Goal: Task Accomplishment & Management: Use online tool/utility

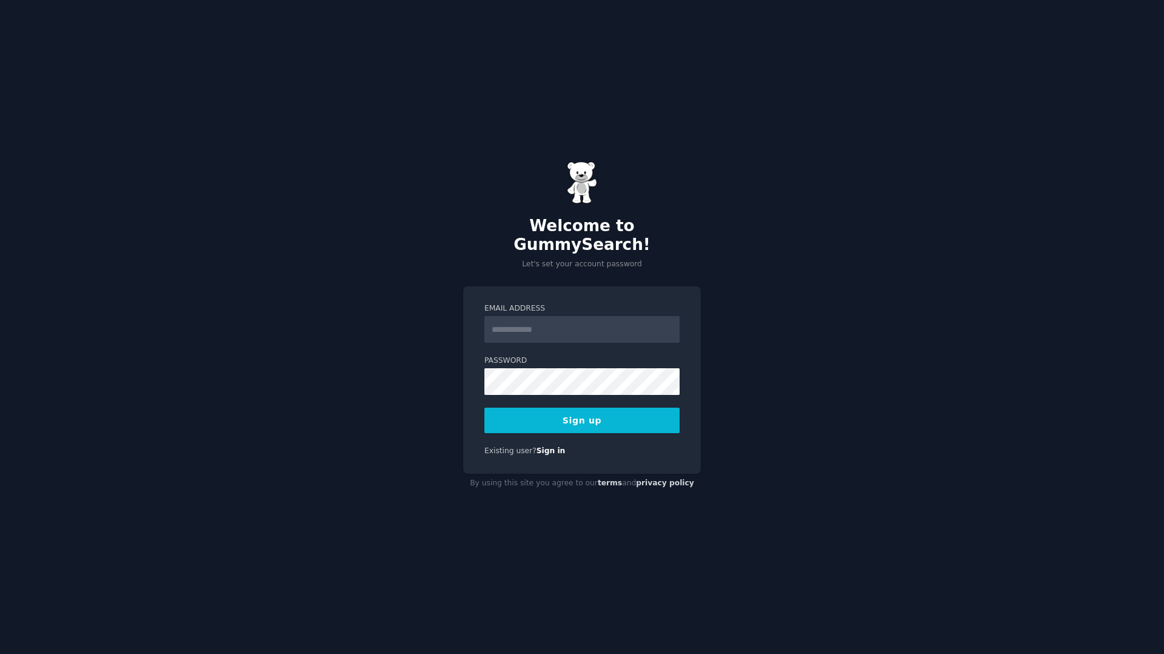
click at [598, 329] on input "Email Address" at bounding box center [581, 329] width 195 height 27
type input "**********"
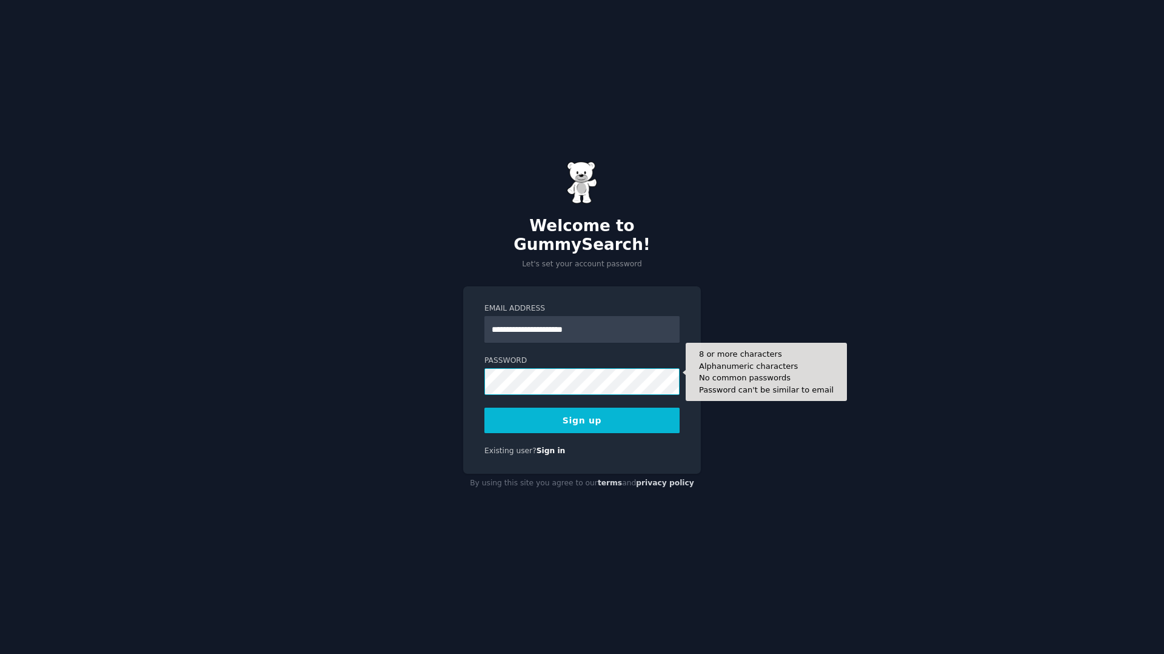
click at [484, 407] on button "Sign up" at bounding box center [581, 419] width 195 height 25
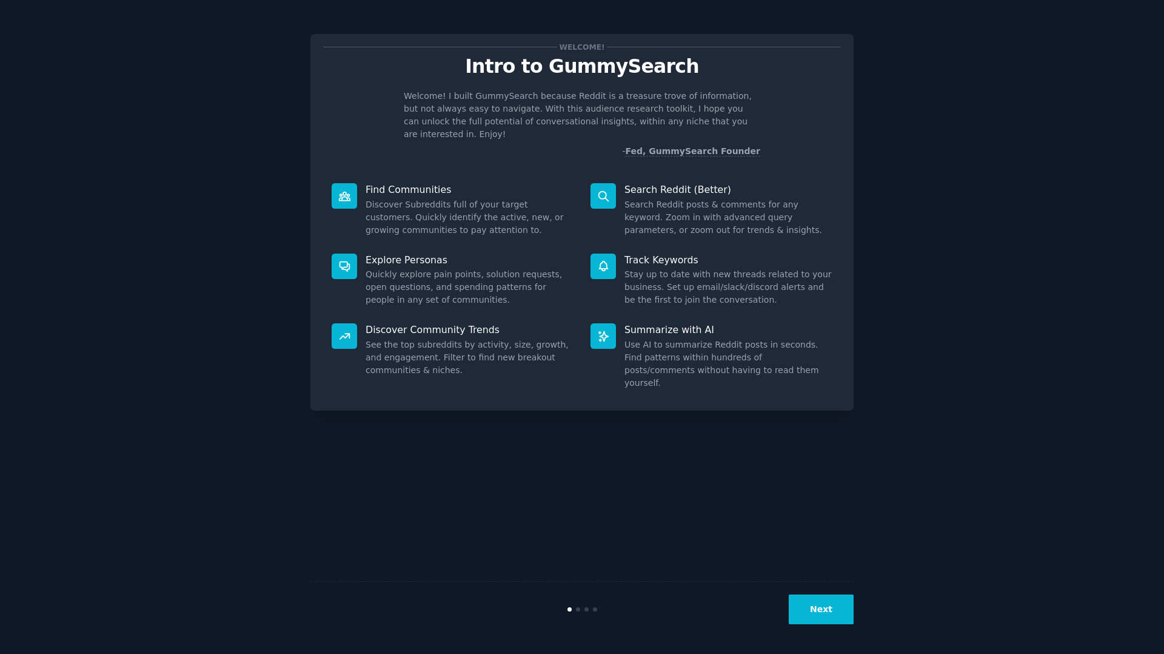
click at [809, 613] on button "Next" at bounding box center [821, 609] width 65 height 30
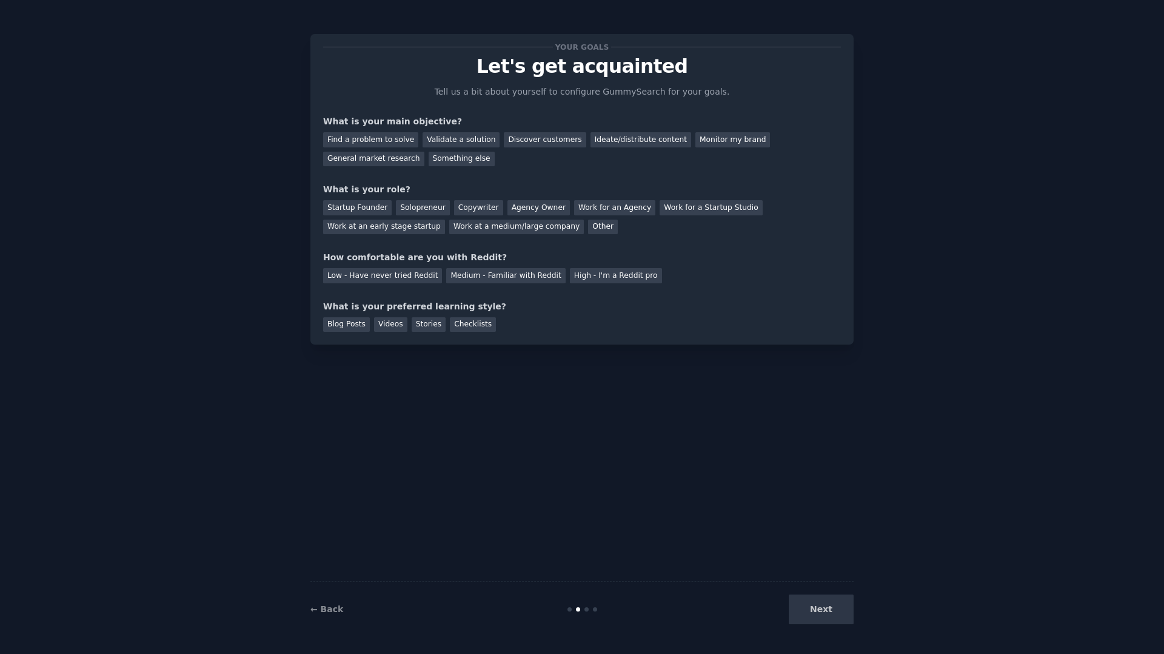
click at [809, 613] on div "Next" at bounding box center [762, 609] width 181 height 30
click at [840, 612] on div "Next" at bounding box center [762, 609] width 181 height 30
click at [836, 611] on div "Next" at bounding box center [762, 609] width 181 height 30
click at [860, 600] on div "Your goals Let's get acquainted Tell us a bit about yourself to configure Gummy…" at bounding box center [582, 327] width 1130 height 620
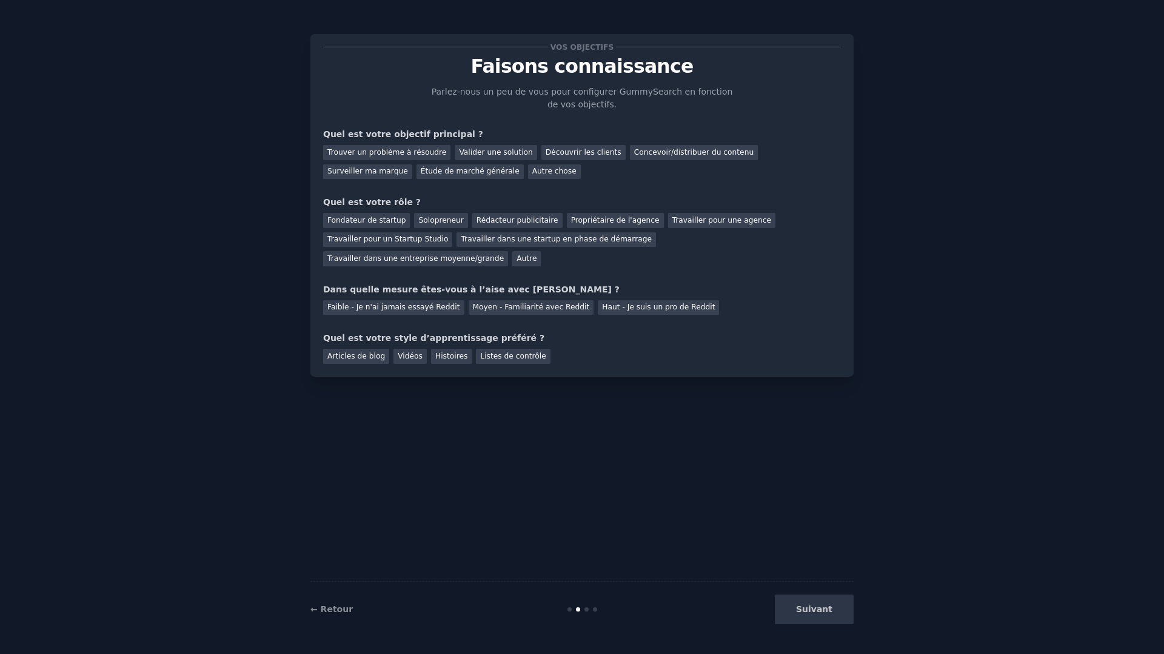
click at [909, 224] on div "Vos objectifs Faisons connaissance Parlez-nous un peu de vous pour configurer G…" at bounding box center [582, 327] width 1130 height 620
click at [666, 153] on font "Concevoir/distribuer du contenu" at bounding box center [694, 152] width 120 height 8
click at [584, 220] on font "Propriétaire de l'agence" at bounding box center [615, 220] width 89 height 8
click at [436, 306] on font "Faible - Je n'ai jamais essayé Reddit" at bounding box center [393, 307] width 133 height 8
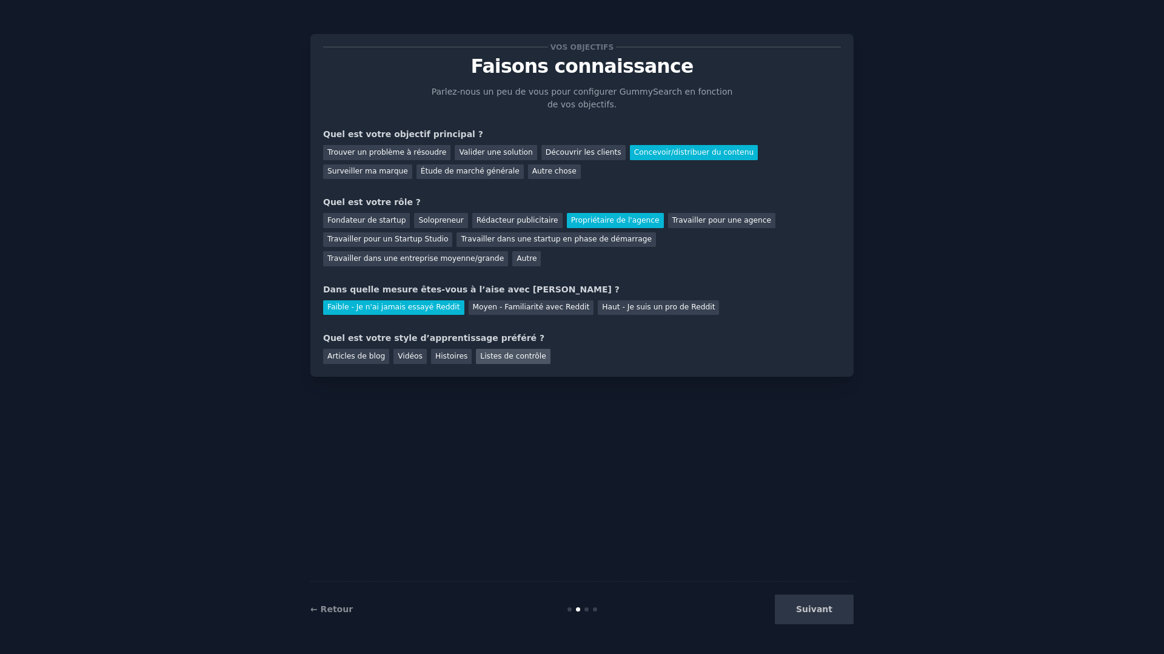
click at [507, 360] on font "Listes de contrôle" at bounding box center [512, 356] width 65 height 8
click at [821, 612] on font "Suivant" at bounding box center [814, 609] width 36 height 10
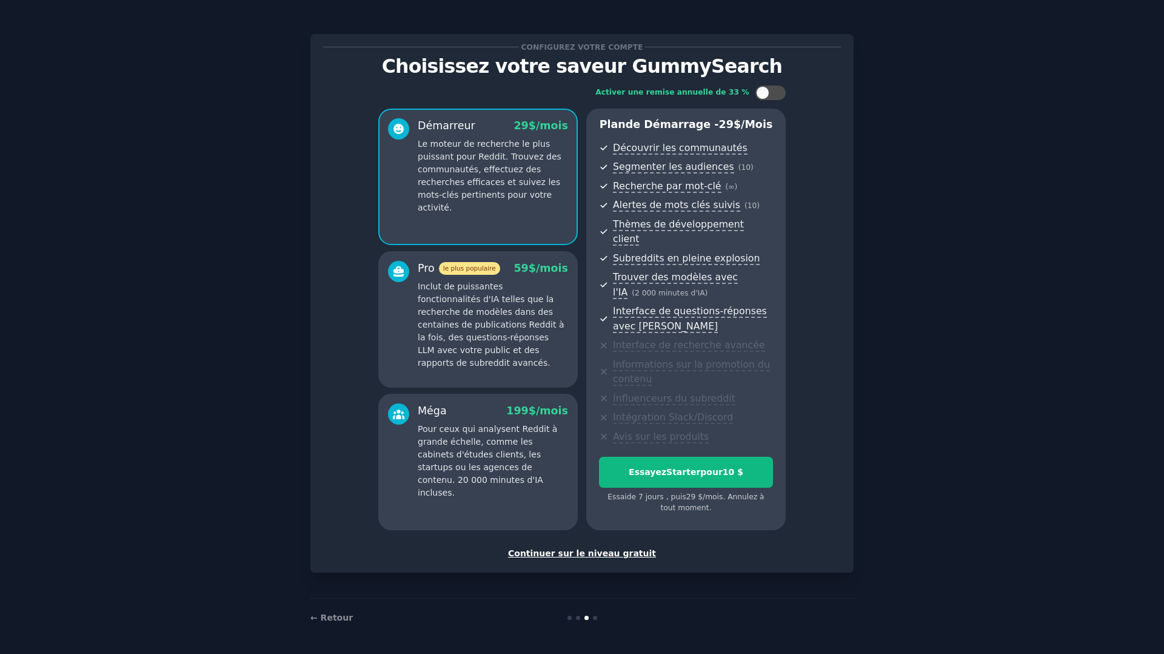
click at [582, 548] on font "Continuer sur le niveau gratuit" at bounding box center [582, 553] width 148 height 10
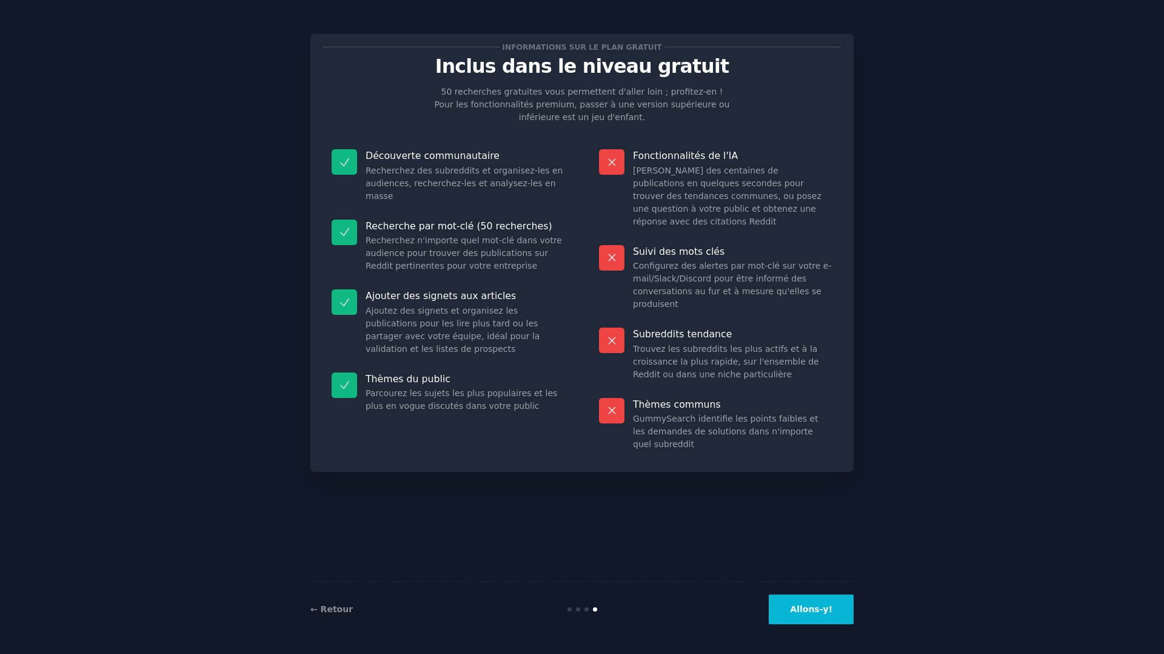
click at [817, 606] on font "Allons-y!" at bounding box center [811, 609] width 42 height 10
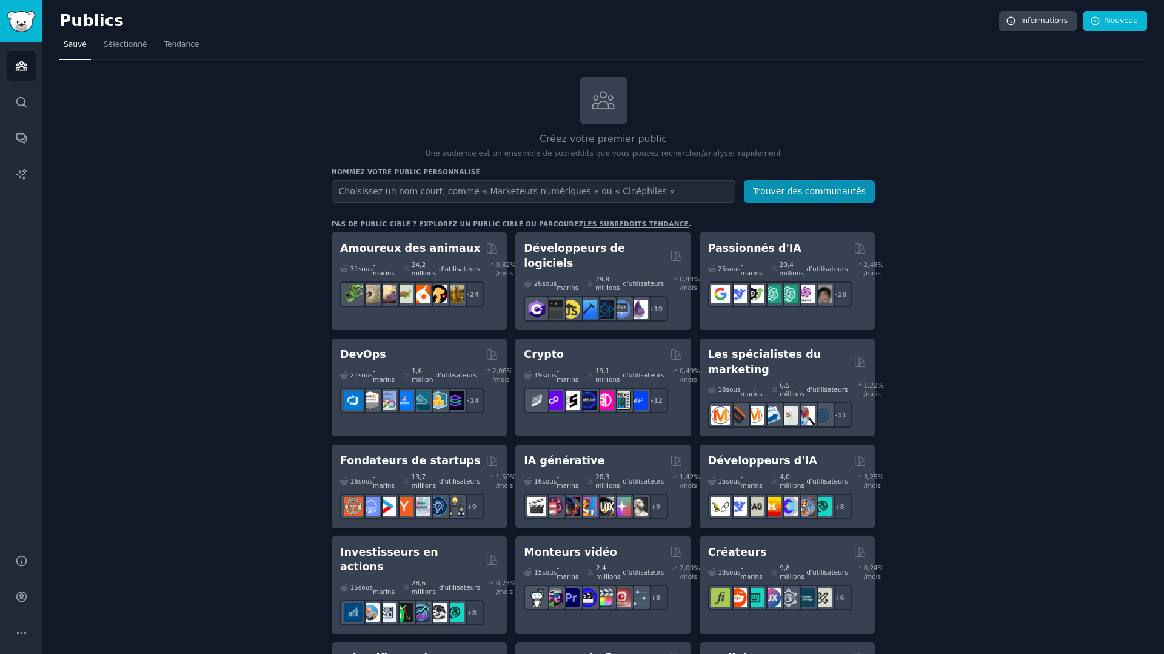
click at [492, 189] on input "text" at bounding box center [534, 191] width 404 height 22
type input "equitation"
click at [815, 193] on font "Trouver des communautés" at bounding box center [809, 191] width 113 height 10
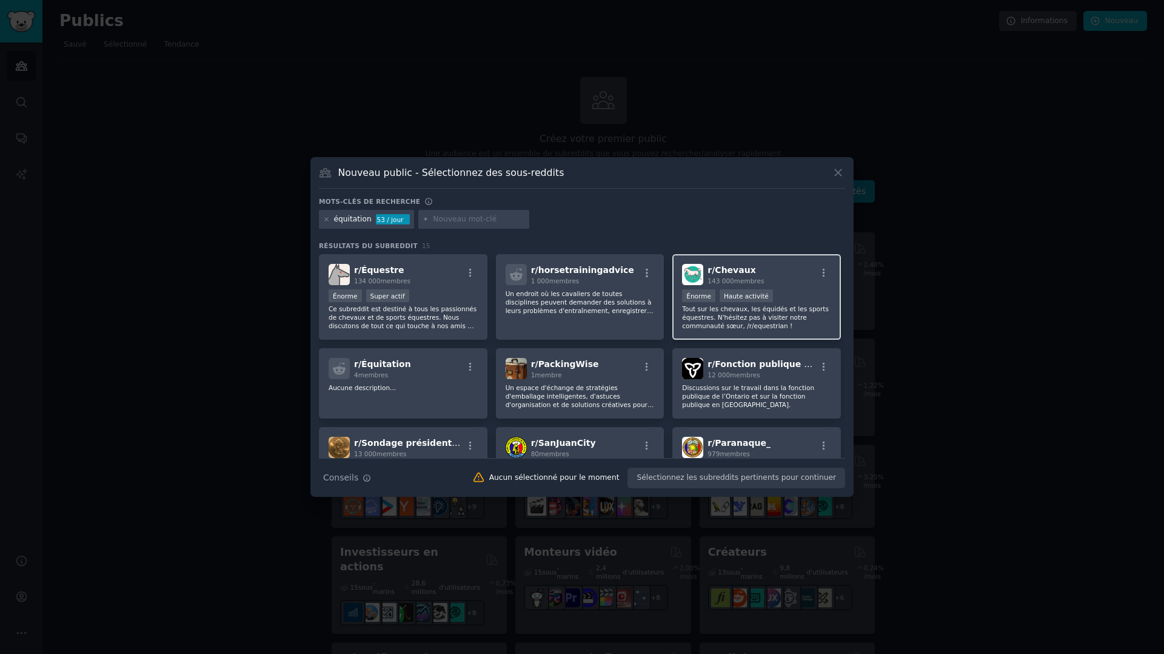
click at [793, 304] on p "Tout sur les chevaux, les équidés et les sports équestres. N'hésitez pas à visi…" at bounding box center [756, 316] width 149 height 25
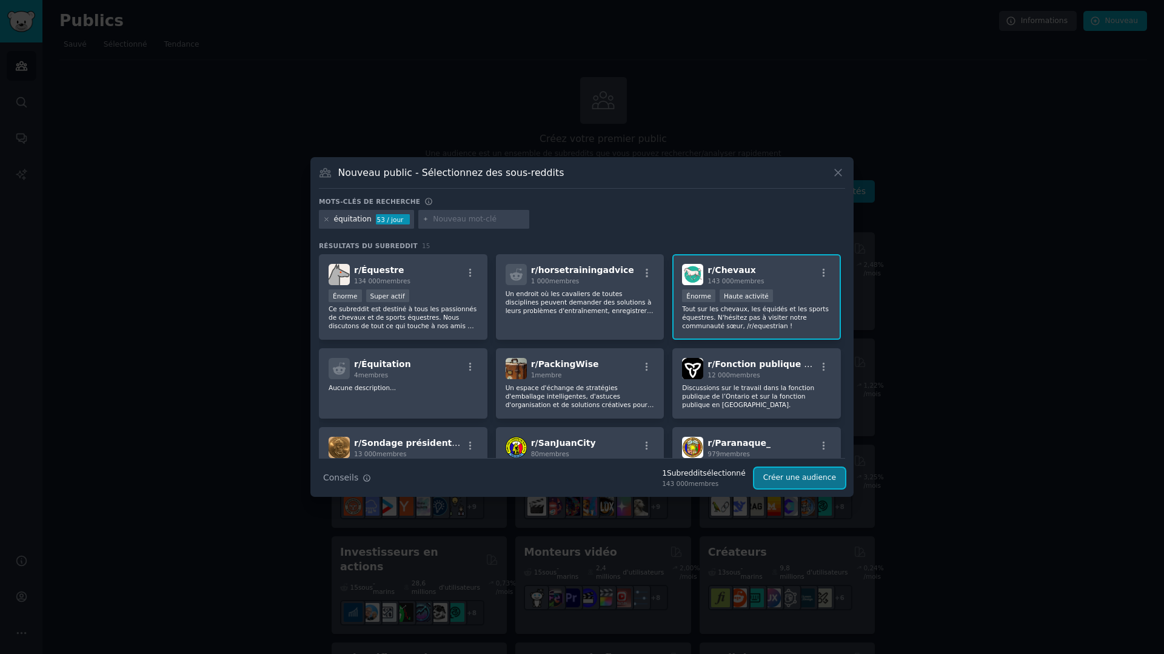
click at [786, 475] on font "Créer une audience" at bounding box center [799, 477] width 73 height 8
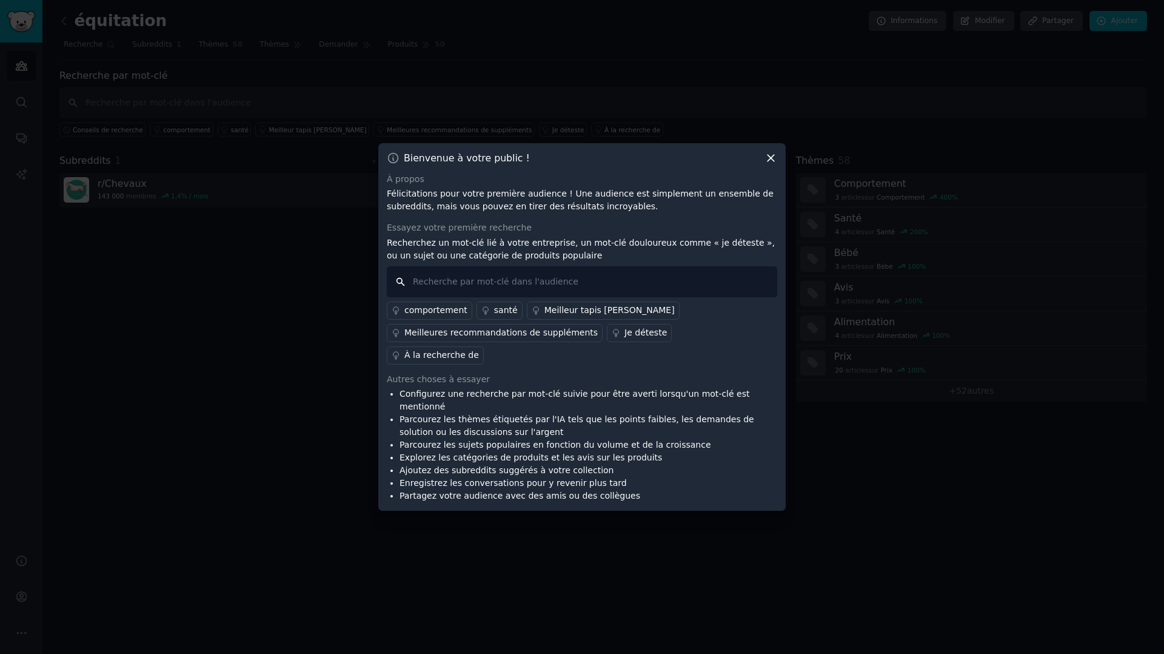
click at [492, 297] on input "text" at bounding box center [582, 281] width 390 height 31
type input "western"
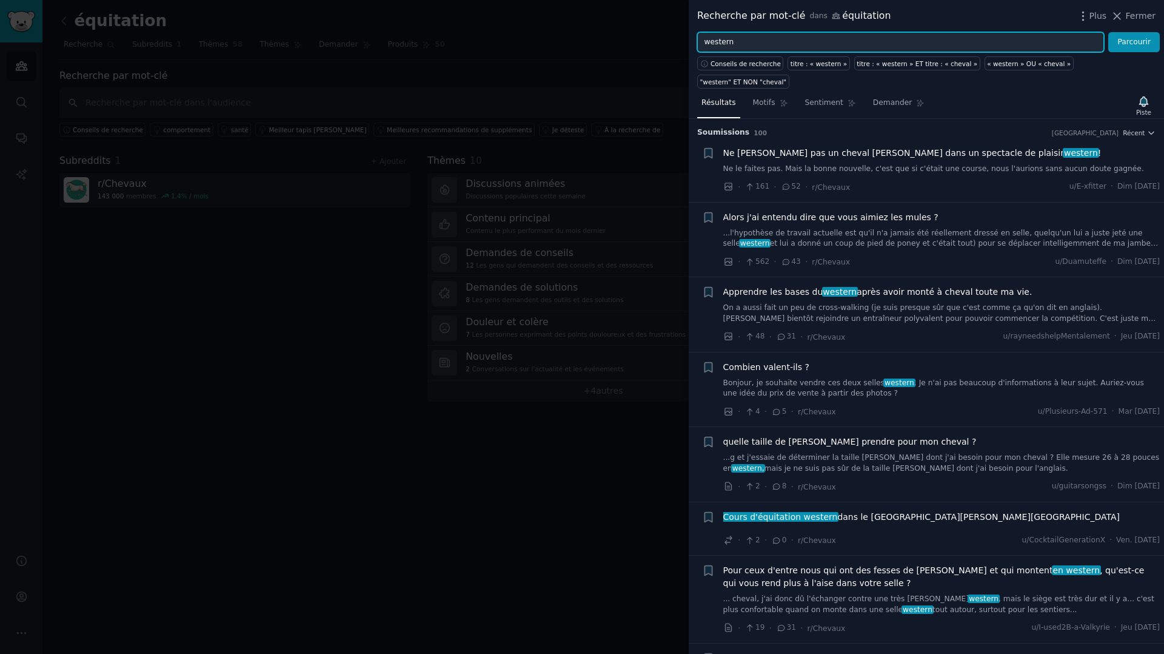
drag, startPoint x: 765, startPoint y: 45, endPoint x: 644, endPoint y: 30, distance: 121.7
click at [644, 30] on div "Recherche par mot-clé dans équitation Plus Fermer western Parcourir Conseils de…" at bounding box center [582, 327] width 1164 height 654
click at [1108, 32] on button "Parcourir" at bounding box center [1134, 42] width 52 height 21
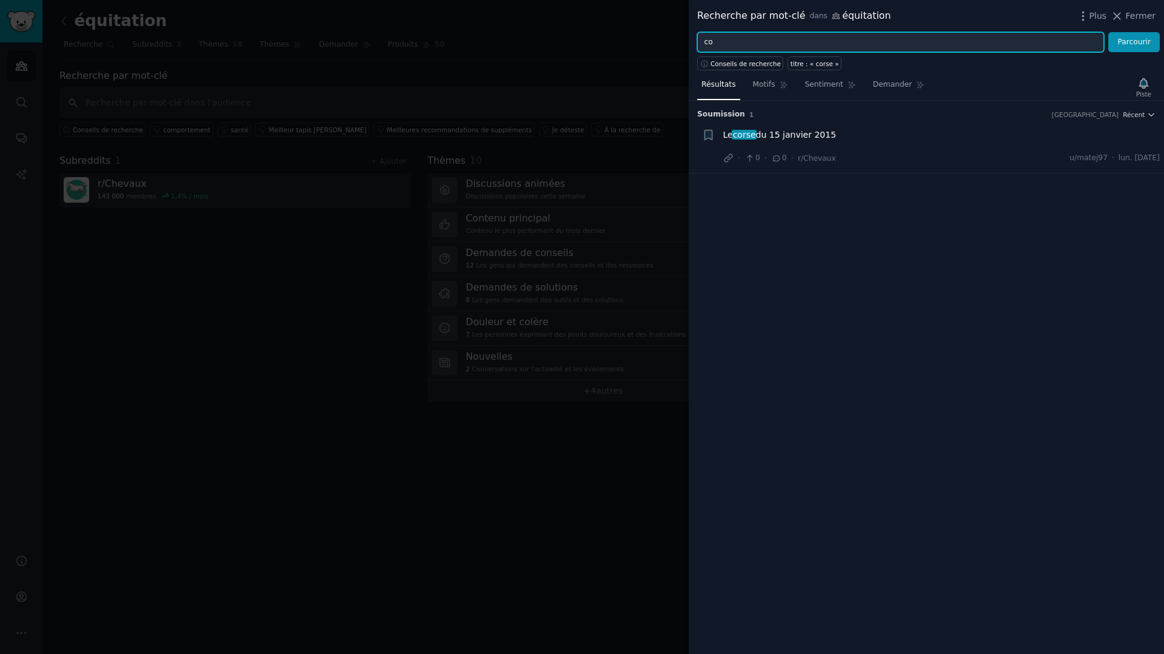
type input "c"
type input "corse"
click at [931, 146] on div "Le corse du 15 janvier 2015 · 0 · 0 · r/Chevaux u/matej97 · lun. 29/12/2014" at bounding box center [941, 147] width 437 height 36
click at [808, 137] on font "du 15 janvier 2015" at bounding box center [796, 135] width 80 height 10
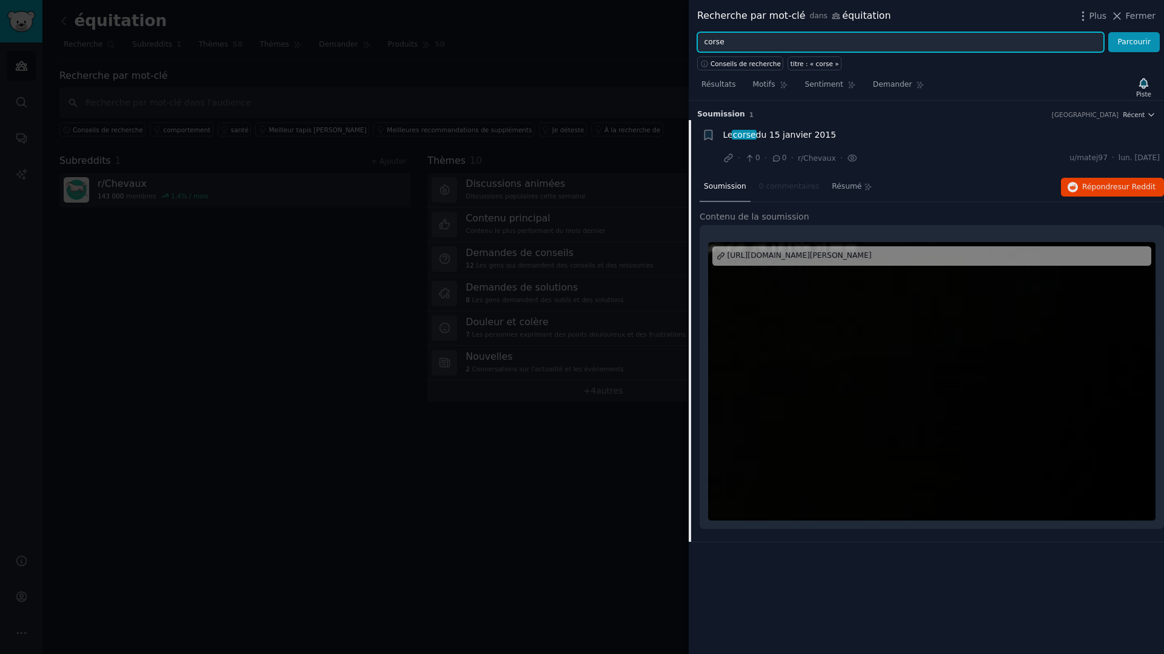
drag, startPoint x: 858, startPoint y: 45, endPoint x: 652, endPoint y: 45, distance: 206.7
click at [652, 45] on div "Recherche par mot-clé dans équitation Plus Fermer corse Parcourir Conseils de r…" at bounding box center [582, 327] width 1164 height 654
type input "western"
click at [1139, 47] on button "Parcourir" at bounding box center [1134, 42] width 52 height 21
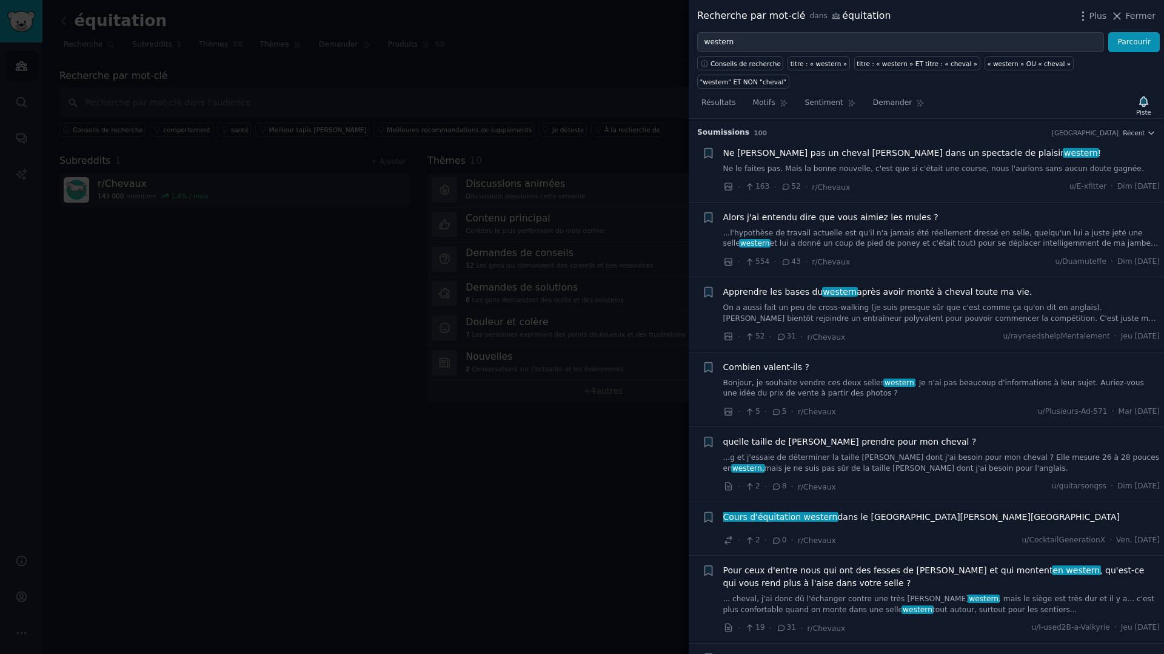
click at [956, 289] on font "après avoir monté à cheval toute ma vie." at bounding box center [944, 292] width 175 height 10
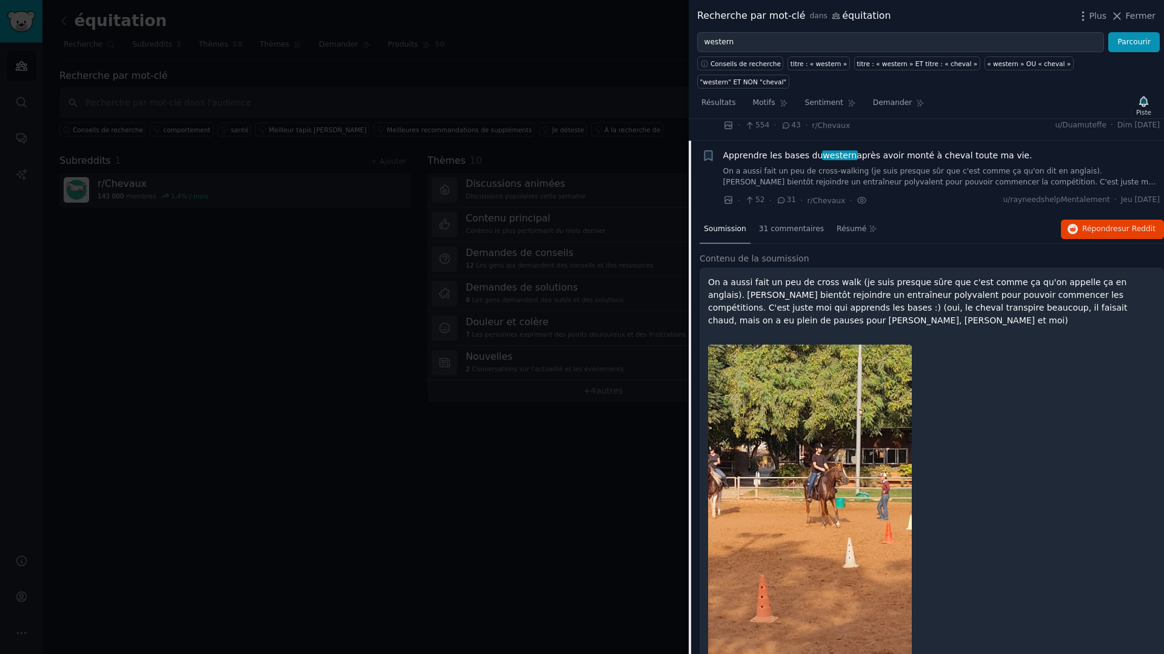
scroll to position [158, 0]
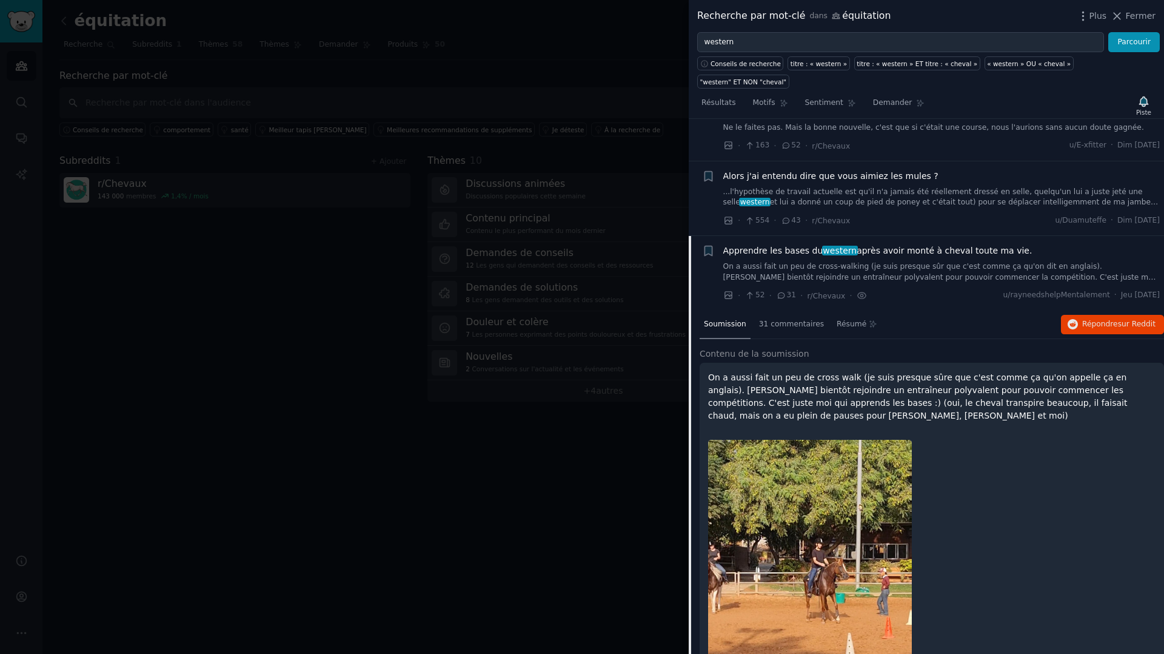
click at [951, 249] on font "après avoir monté à cheval toute ma vie." at bounding box center [944, 251] width 175 height 10
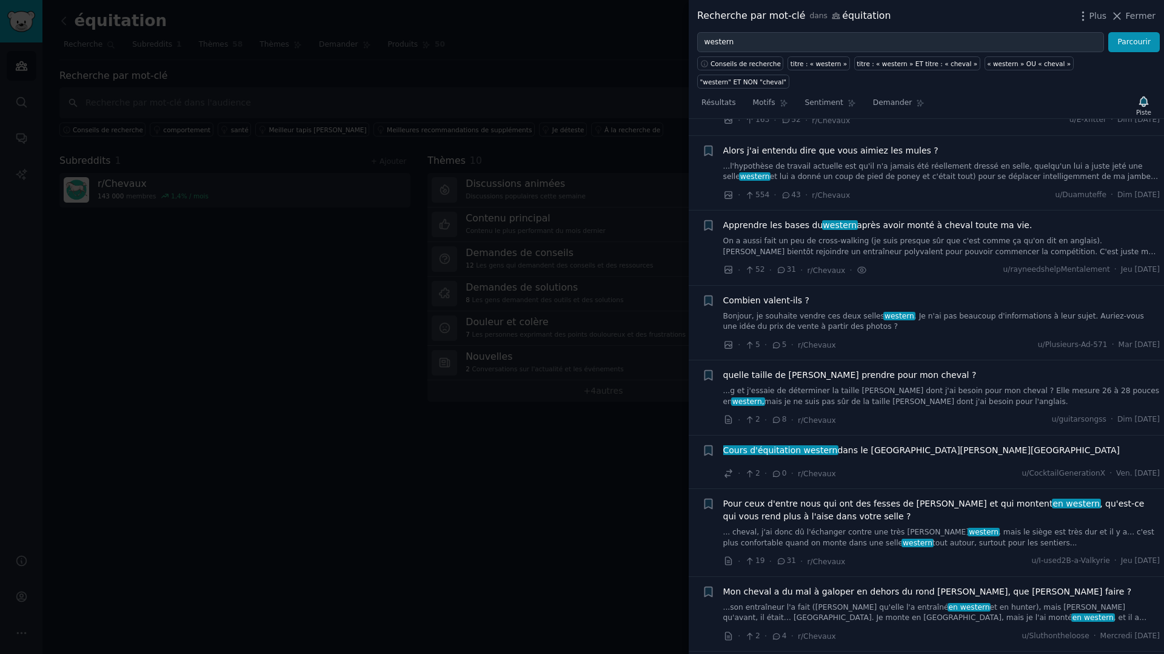
scroll to position [55, 0]
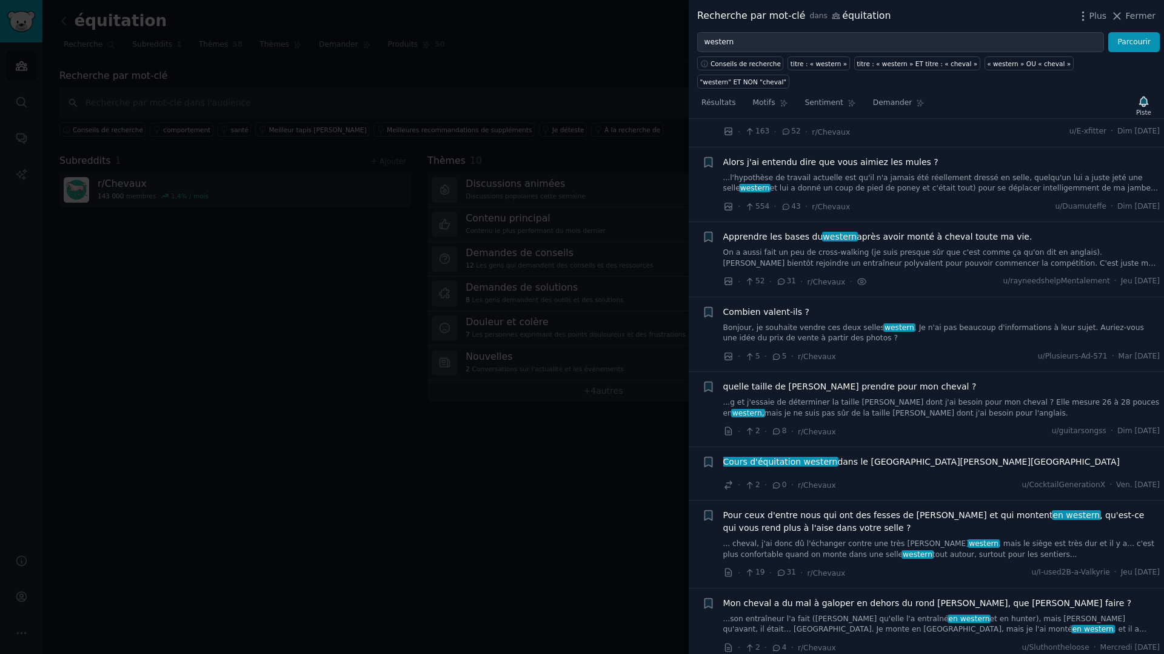
click at [837, 161] on font "Alors j'ai entendu dire que vous aimiez les mules ?" at bounding box center [830, 162] width 215 height 10
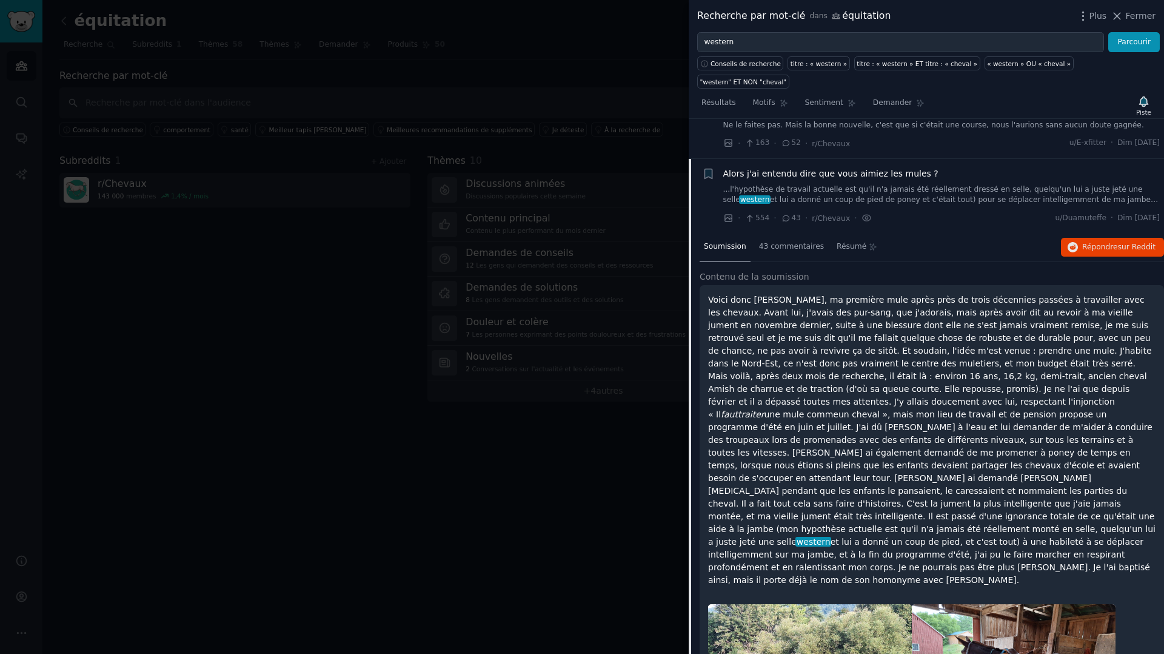
scroll to position [41, 0]
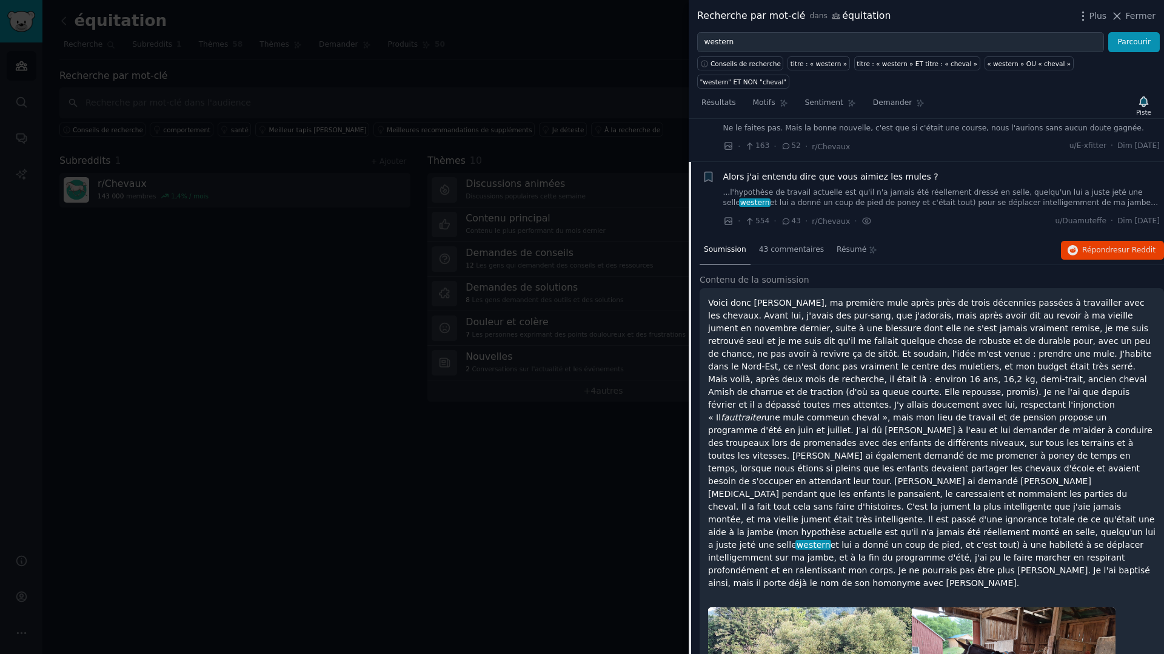
click at [824, 177] on font "Alors j'ai entendu dire que vous aimiez les mules ?" at bounding box center [830, 177] width 215 height 10
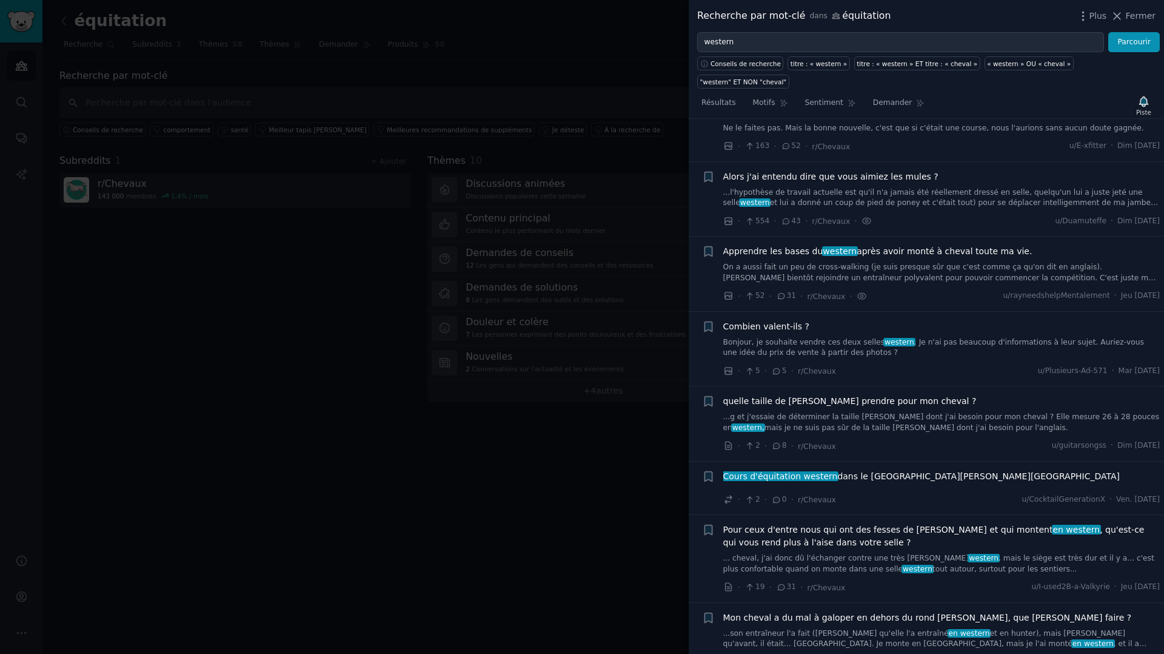
scroll to position [84, 0]
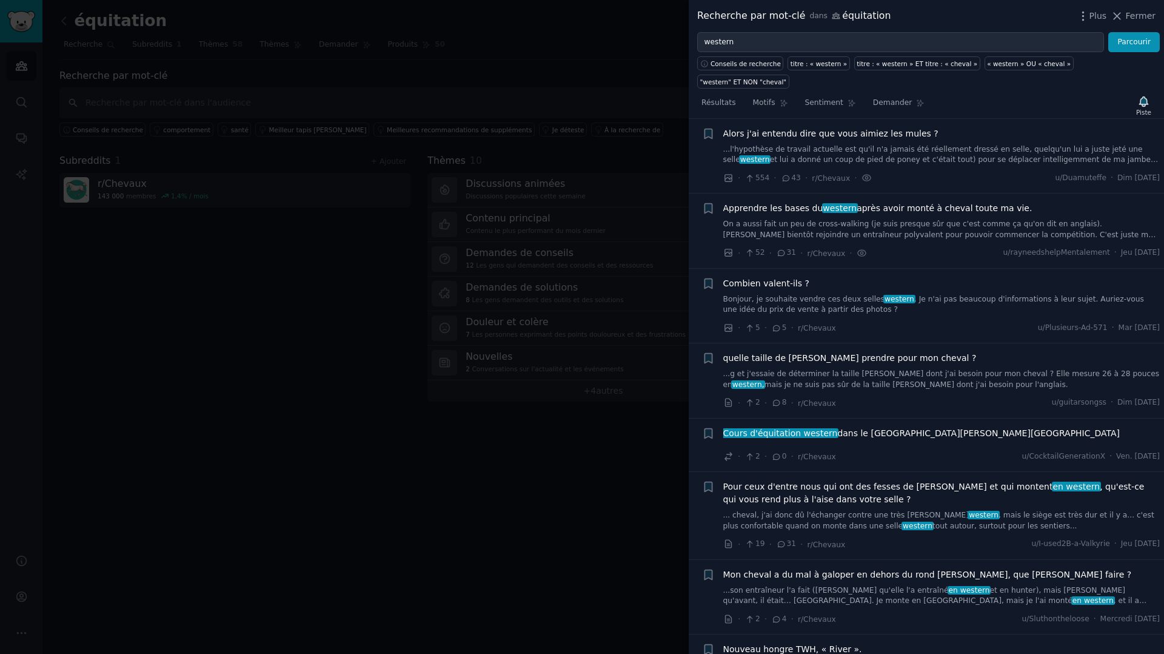
click at [1126, 13] on button "Fermer" at bounding box center [1133, 16] width 45 height 13
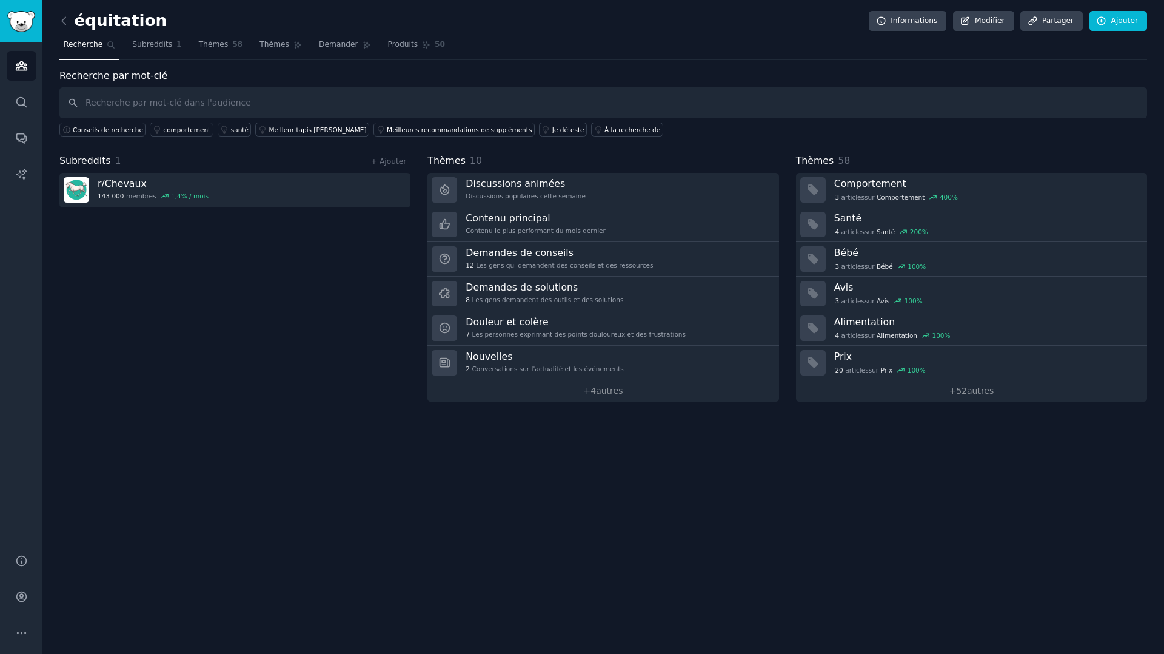
click at [71, 47] on font "Recherche" at bounding box center [83, 44] width 39 height 8
click at [65, 18] on icon at bounding box center [64, 21] width 13 height 13
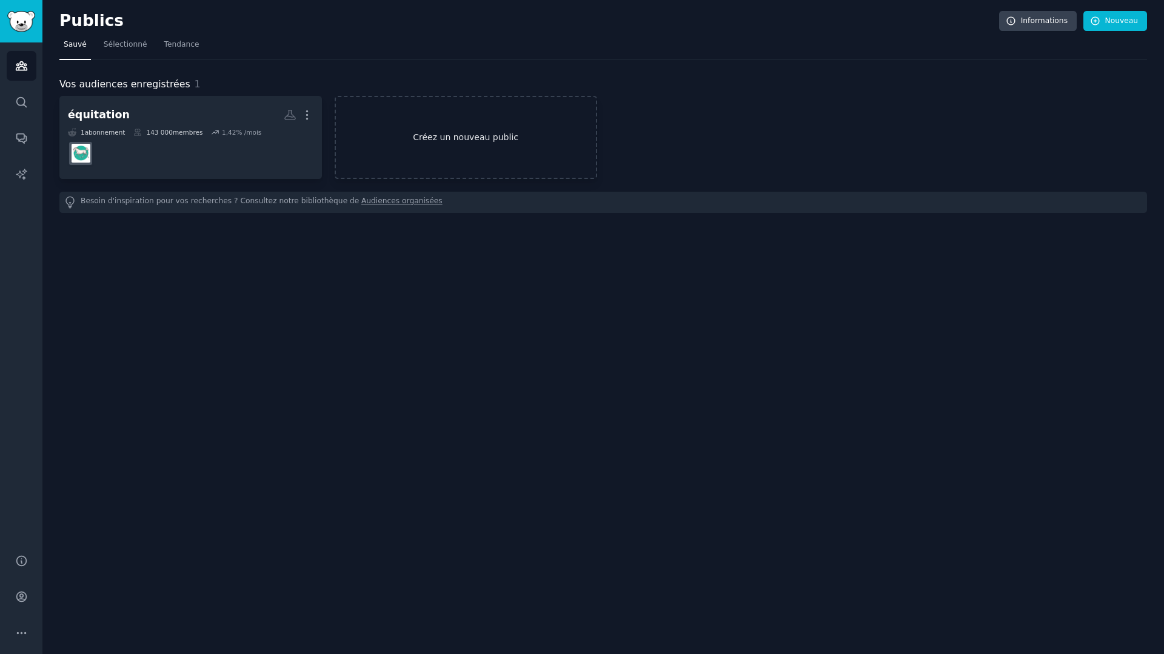
click at [515, 133] on font "Créez un nouveau public" at bounding box center [466, 137] width 260 height 13
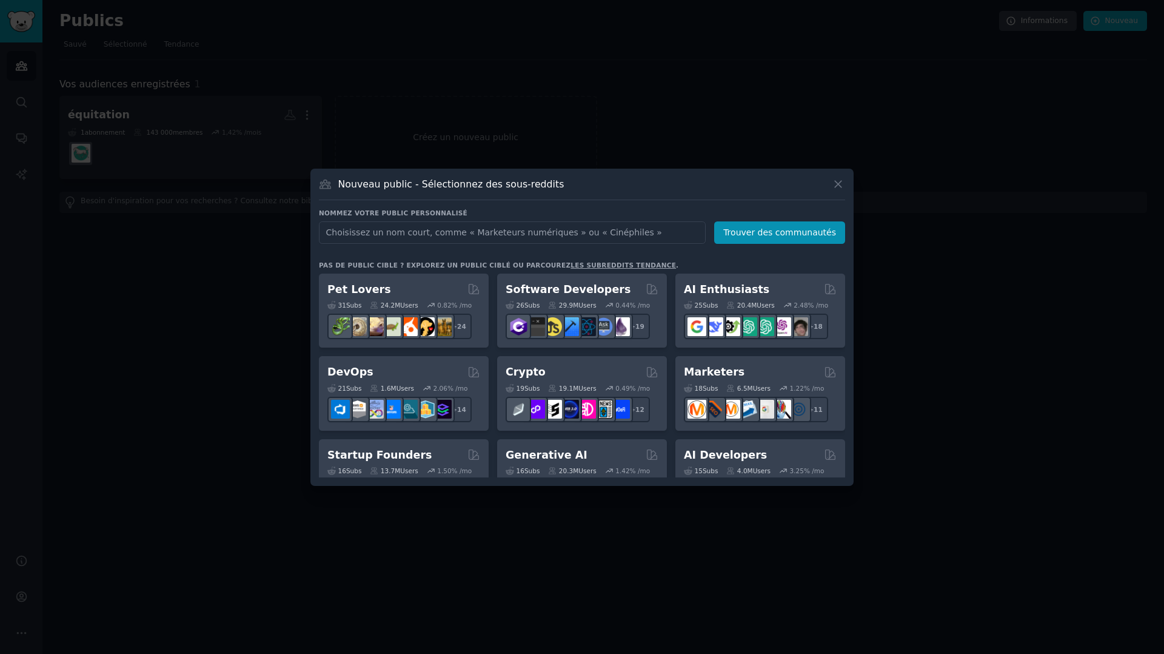
click at [508, 229] on input "text" at bounding box center [512, 232] width 387 height 22
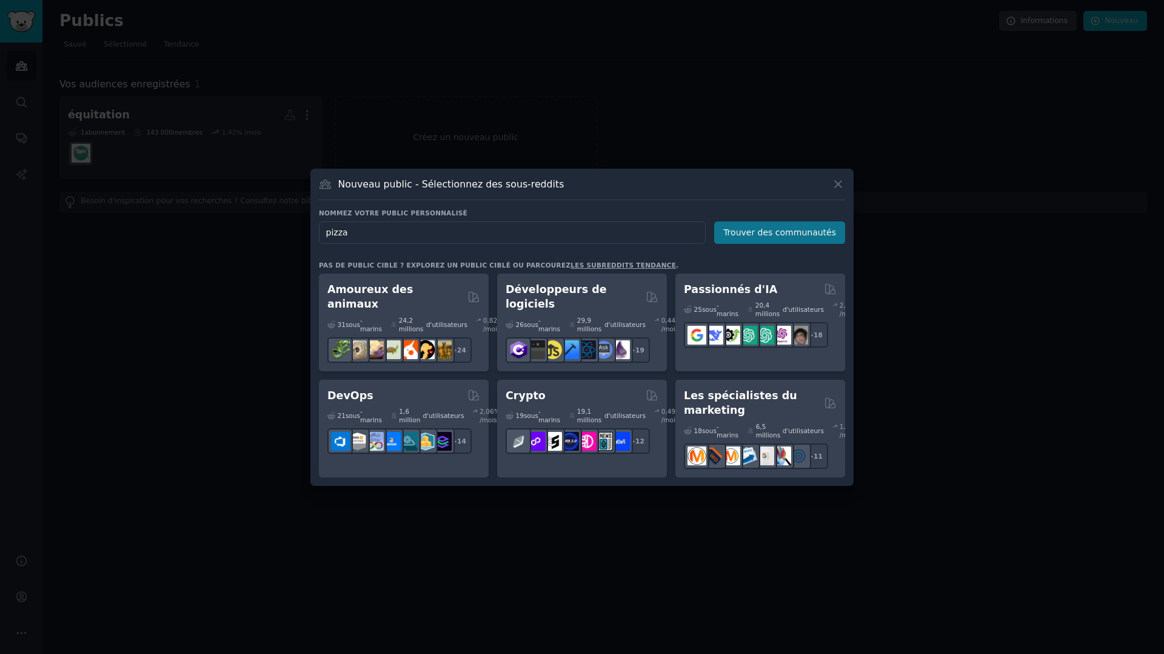
type input "pizza"
click at [776, 229] on font "Trouver des communautés" at bounding box center [779, 232] width 113 height 10
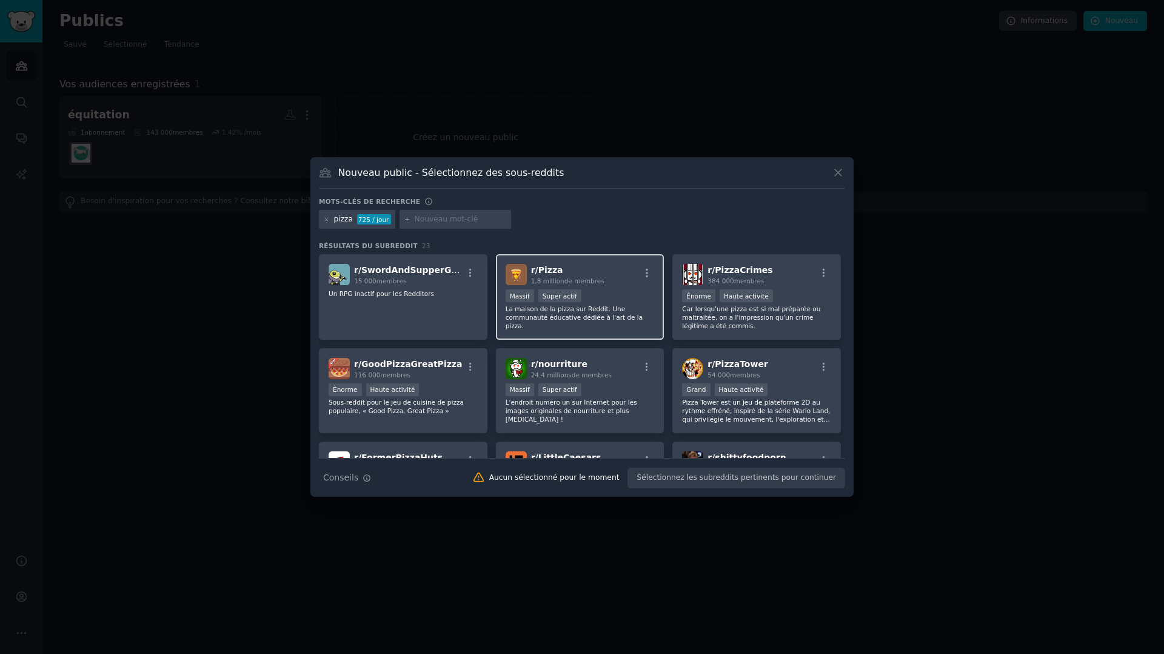
click at [583, 264] on h2 "r/ Pizza 1,8 million de membres" at bounding box center [567, 274] width 73 height 21
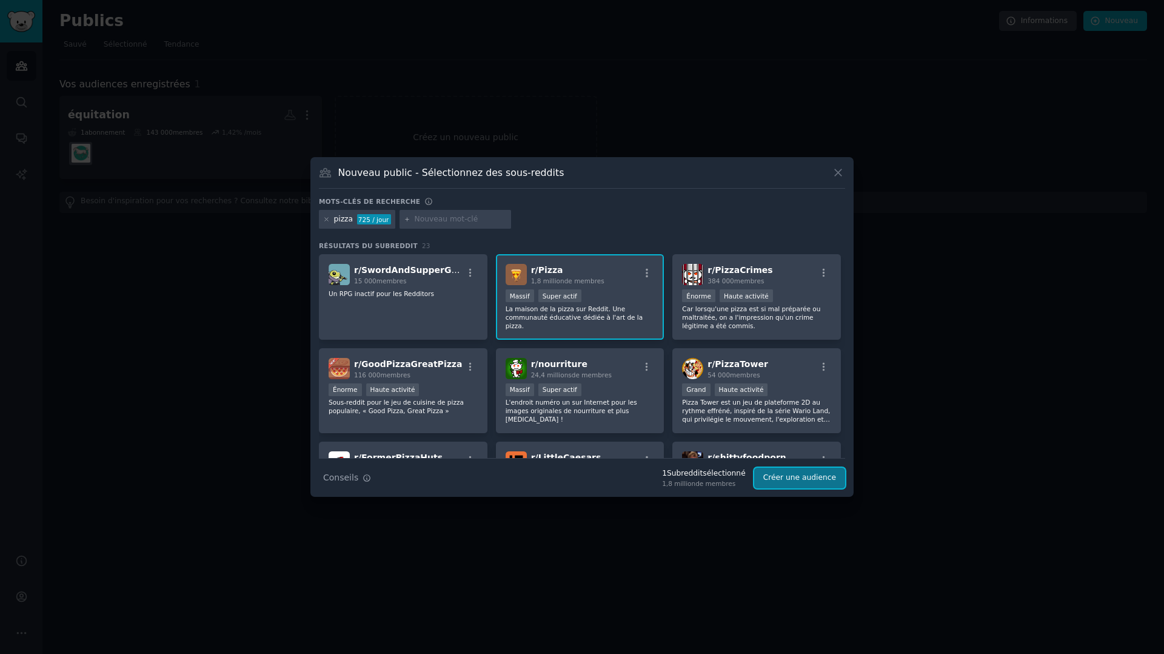
click at [805, 474] on font "Créer une audience" at bounding box center [799, 477] width 73 height 8
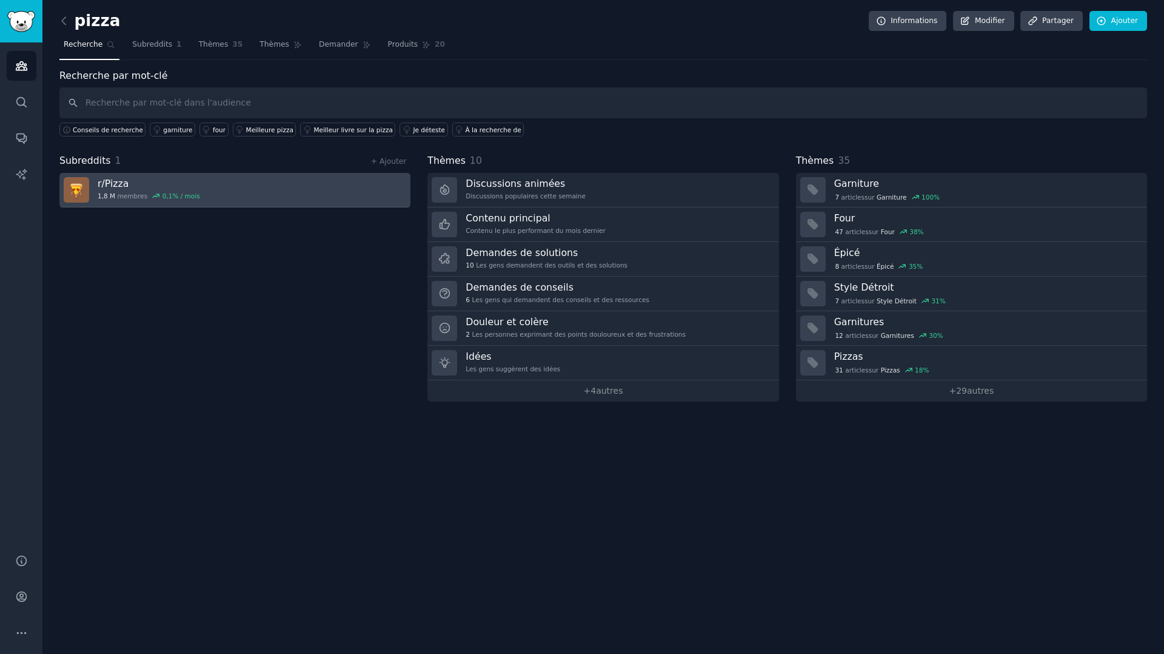
click at [229, 182] on link "r/ Pizza 1,8 M membres 0,1 % / mois" at bounding box center [234, 190] width 351 height 35
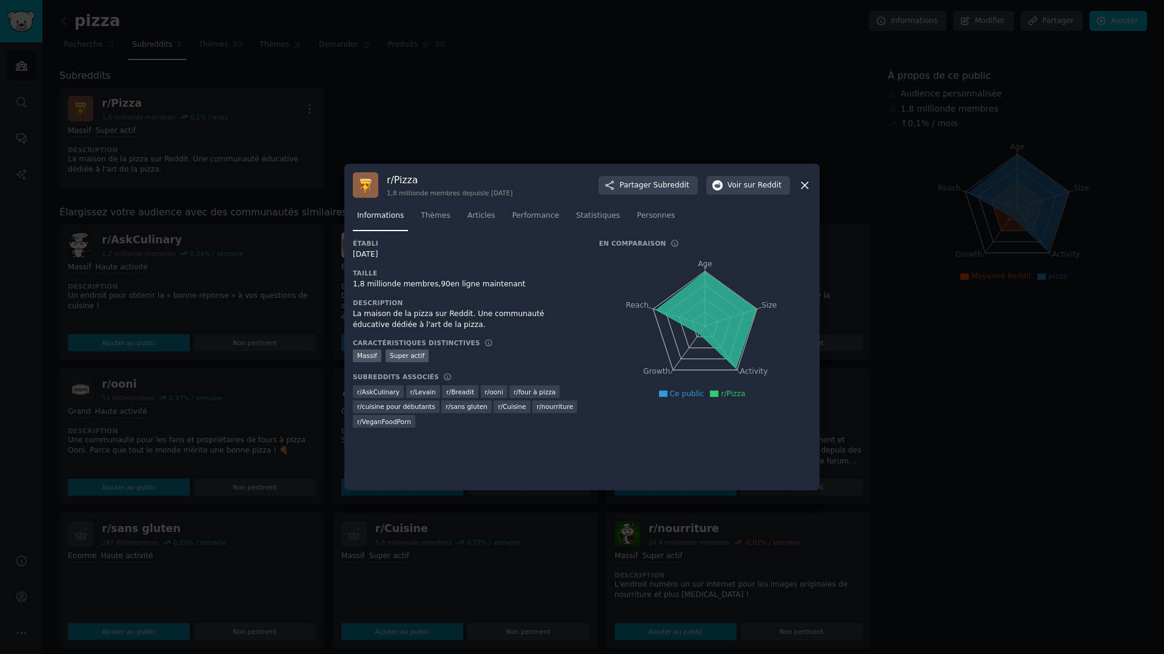
click at [512, 121] on div at bounding box center [582, 327] width 1164 height 654
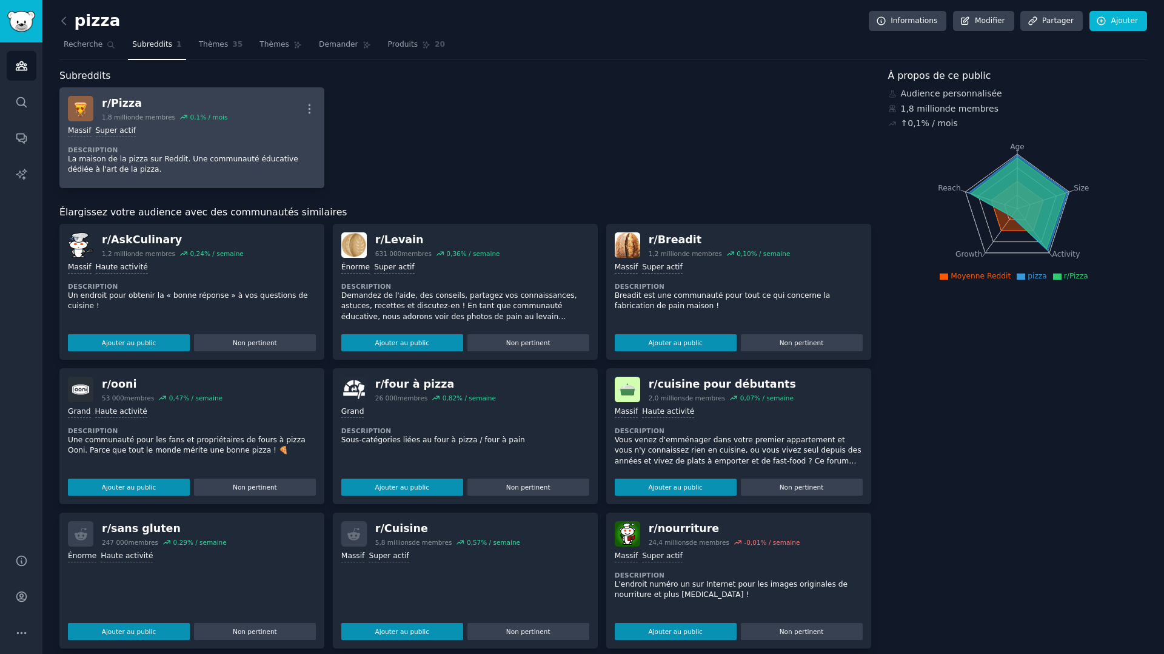
click at [255, 149] on dt "Description" at bounding box center [192, 150] width 248 height 8
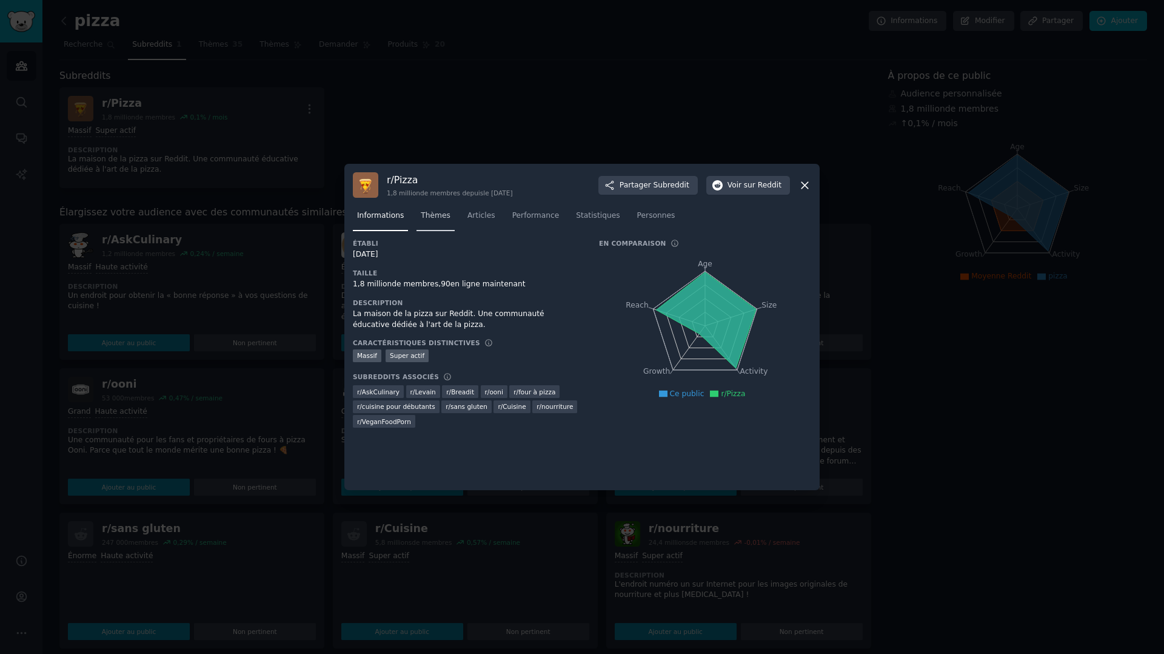
click at [435, 222] on link "Thèmes" at bounding box center [436, 218] width 38 height 25
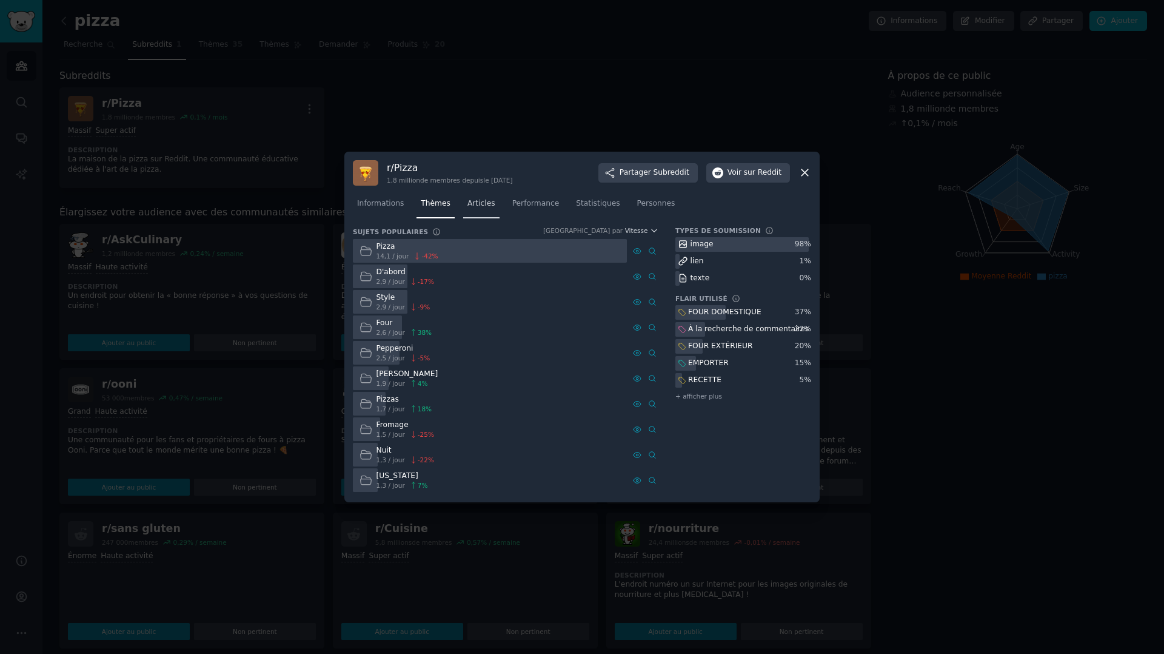
click at [470, 210] on link "Articles" at bounding box center [481, 206] width 36 height 25
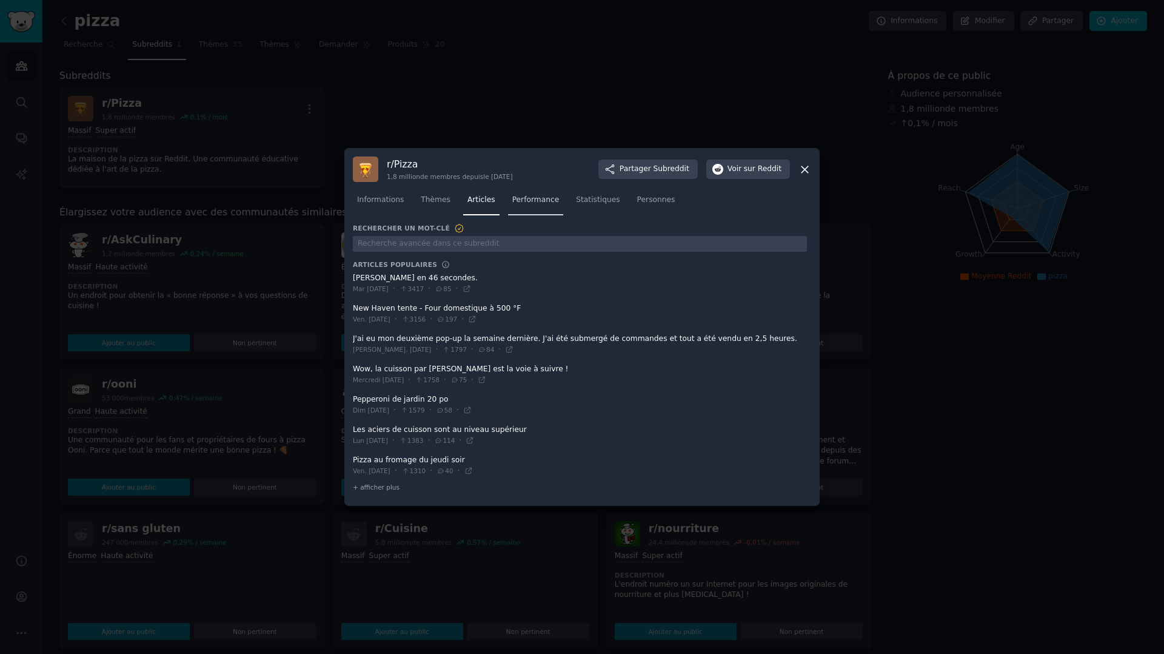
click at [524, 199] on font "Performance" at bounding box center [535, 199] width 47 height 8
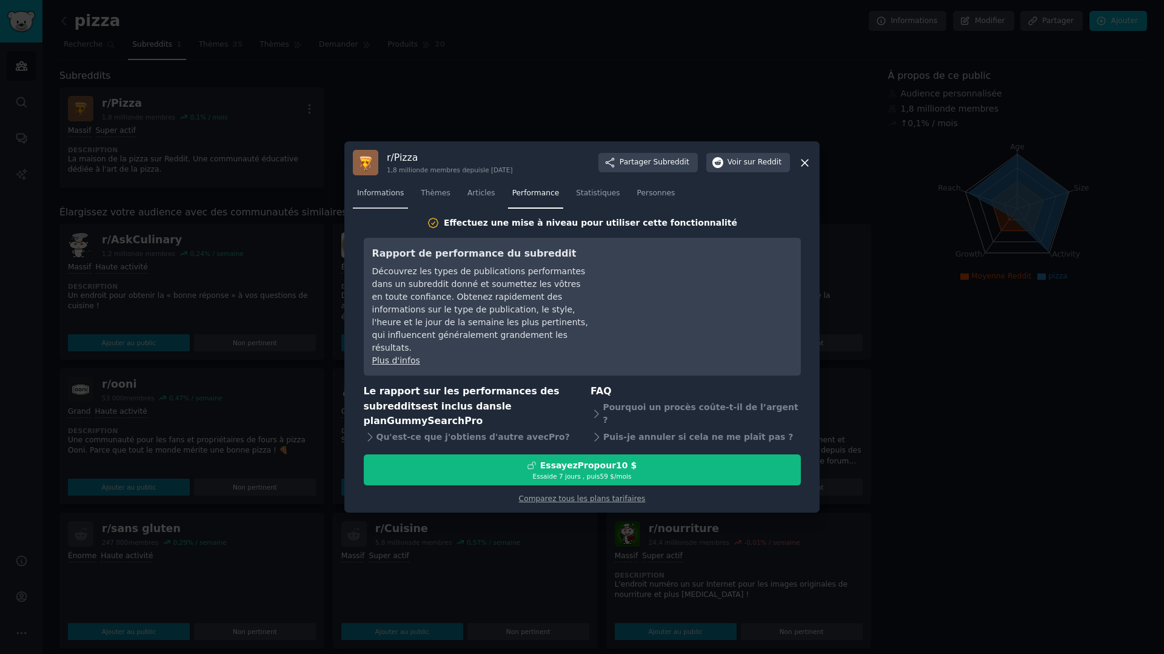
click at [376, 197] on font "Informations" at bounding box center [380, 193] width 47 height 8
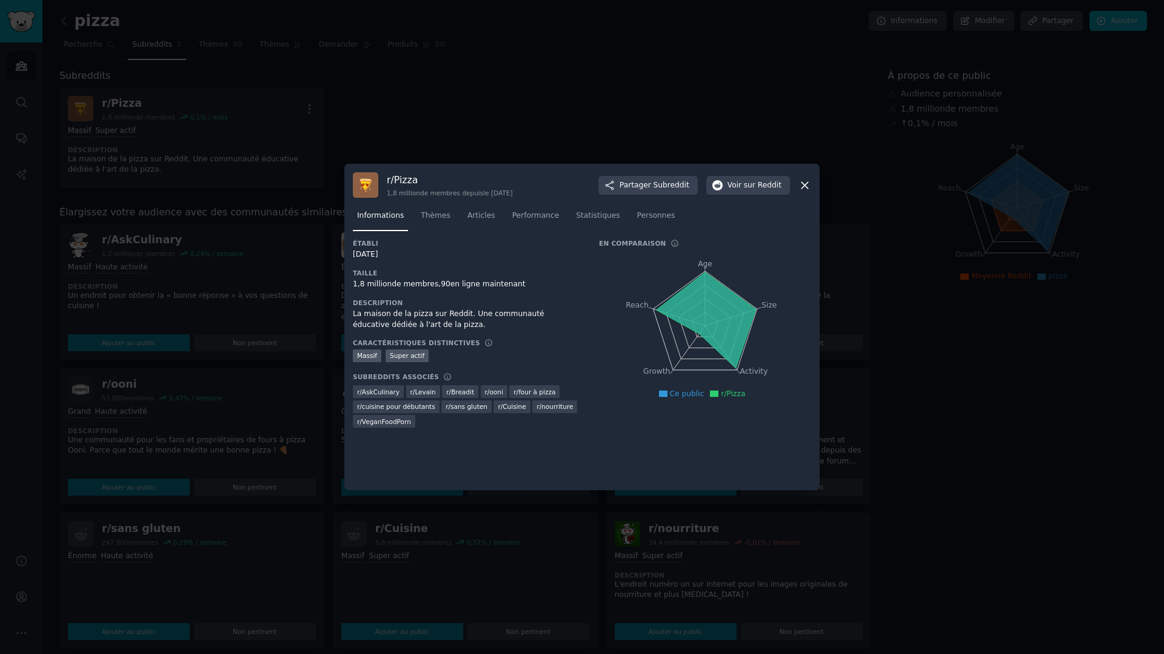
click at [801, 184] on icon at bounding box center [804, 185] width 13 height 13
